Goal: Transaction & Acquisition: Purchase product/service

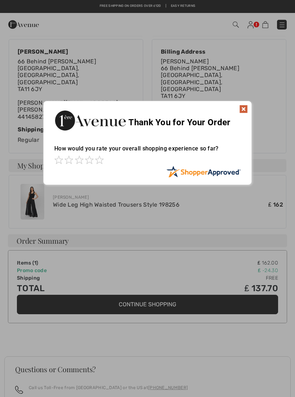
scroll to position [92, 0]
click at [102, 164] on span at bounding box center [99, 160] width 9 height 9
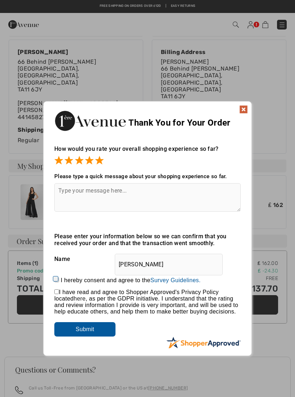
click at [243, 113] on img at bounding box center [243, 109] width 9 height 9
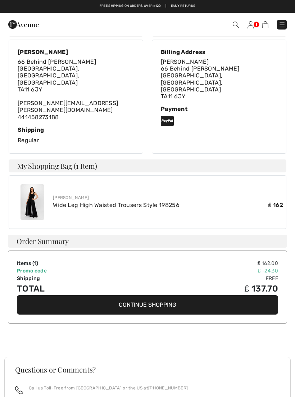
click at [246, 109] on div "Payment" at bounding box center [219, 116] width 117 height 22
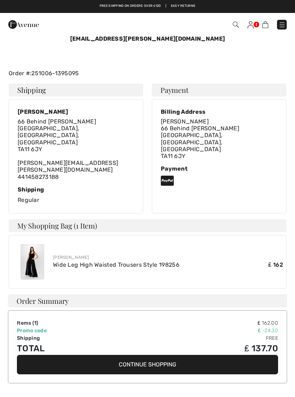
scroll to position [28, 0]
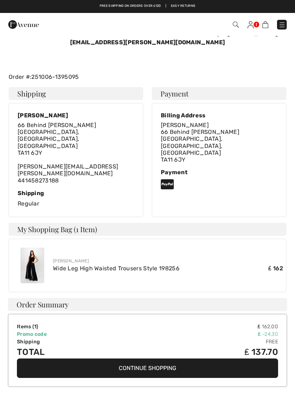
click at [19, 23] on img at bounding box center [23, 24] width 31 height 14
click at [254, 27] on link at bounding box center [251, 24] width 6 height 9
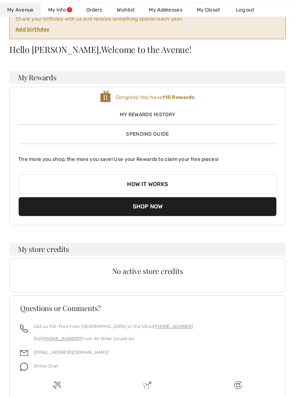
scroll to position [66, 0]
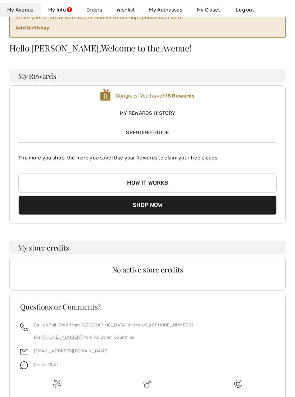
click at [175, 116] on span "My Rewards History" at bounding box center [147, 113] width 259 height 8
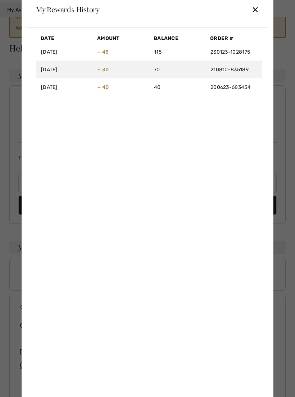
click at [183, 60] on td "115" at bounding box center [177, 52] width 57 height 18
click at [255, 17] on div "✕" at bounding box center [256, 9] width 8 height 15
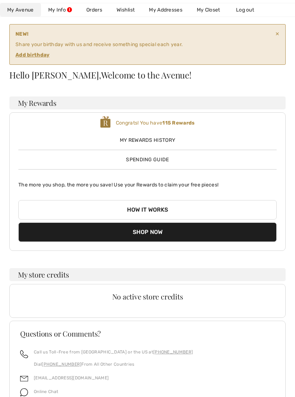
scroll to position [0, 0]
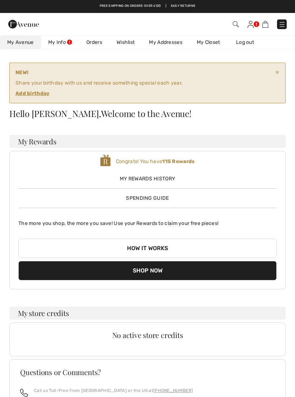
click at [137, 41] on link "Wishlist" at bounding box center [125, 42] width 32 height 13
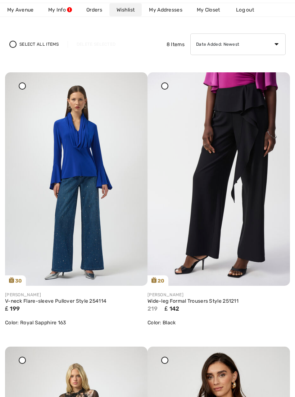
scroll to position [102, 0]
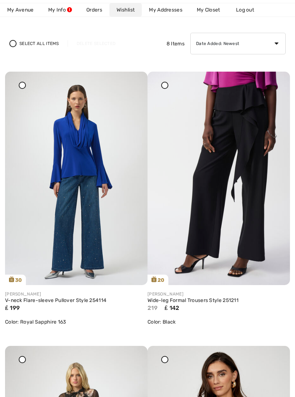
click at [84, 183] on img at bounding box center [76, 179] width 143 height 214
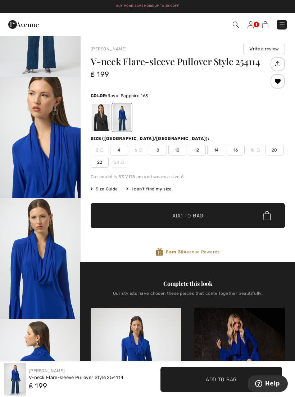
scroll to position [154, 0]
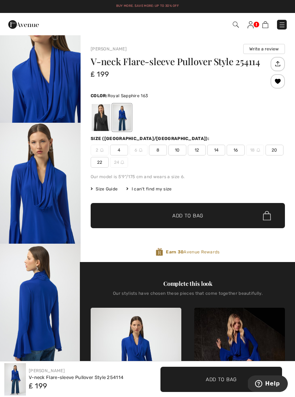
click at [76, 239] on img "3 / 8" at bounding box center [40, 183] width 81 height 121
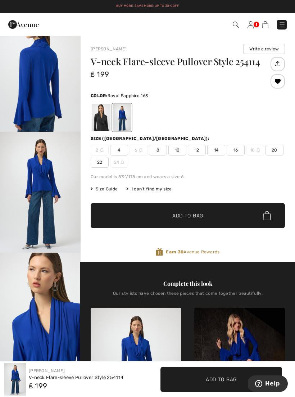
click at [64, 228] on img "5 / 8" at bounding box center [40, 192] width 81 height 121
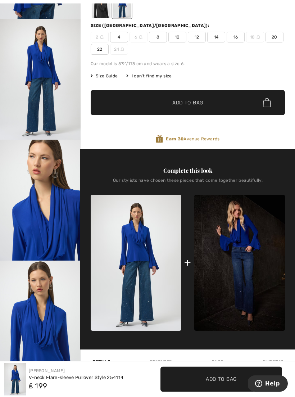
scroll to position [113, 0]
click at [252, 270] on img at bounding box center [239, 263] width 91 height 136
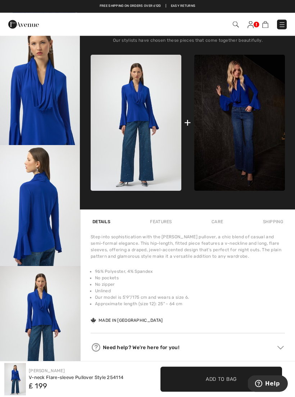
scroll to position [244, 0]
